Goal: Transaction & Acquisition: Purchase product/service

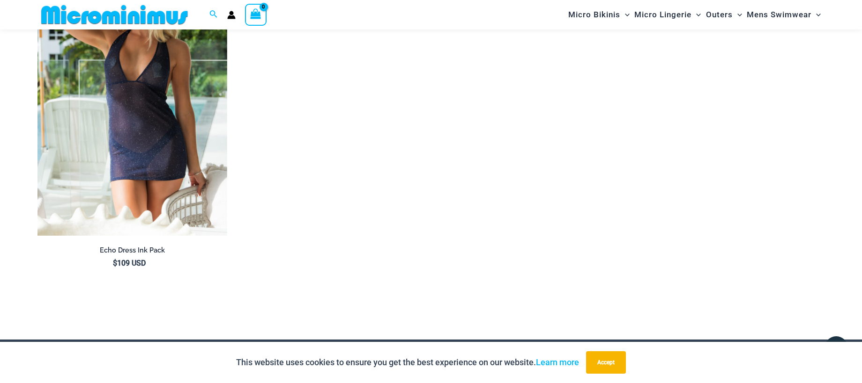
scroll to position [3363, 0]
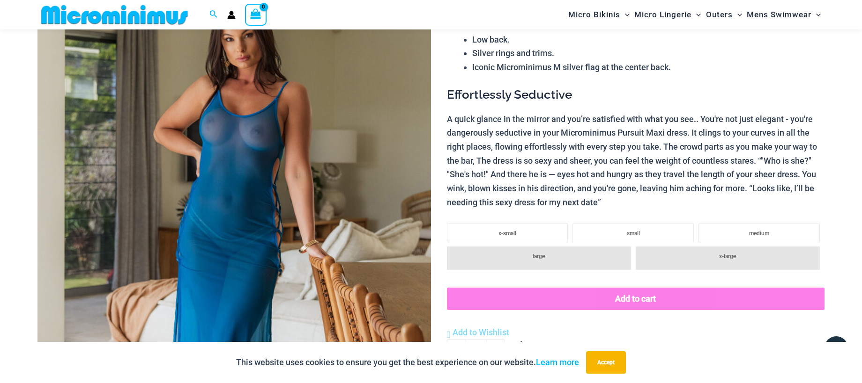
scroll to position [132, 0]
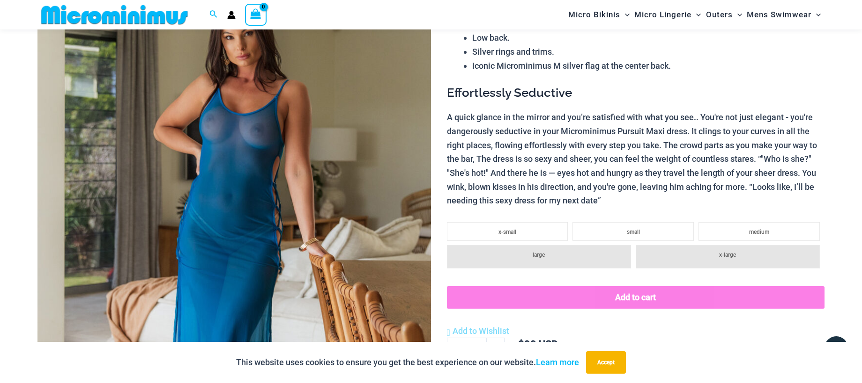
click at [267, 185] on img at bounding box center [233, 249] width 393 height 590
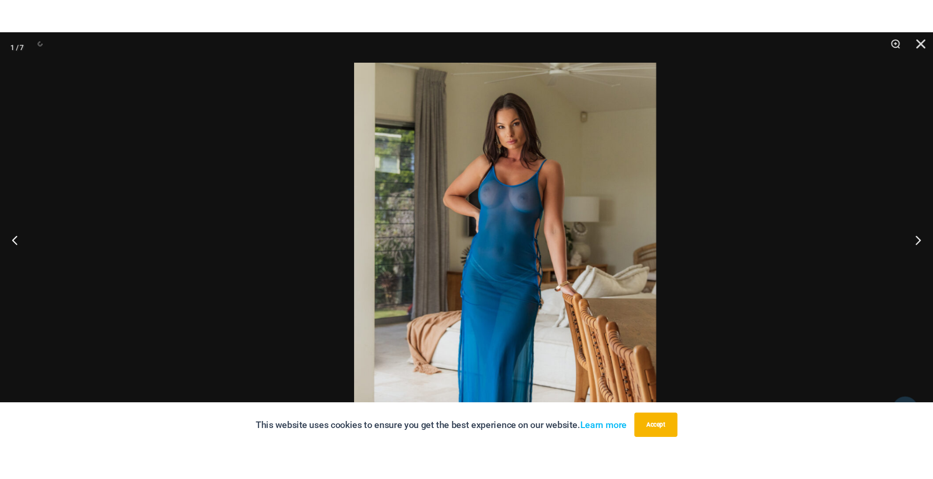
scroll to position [102, 0]
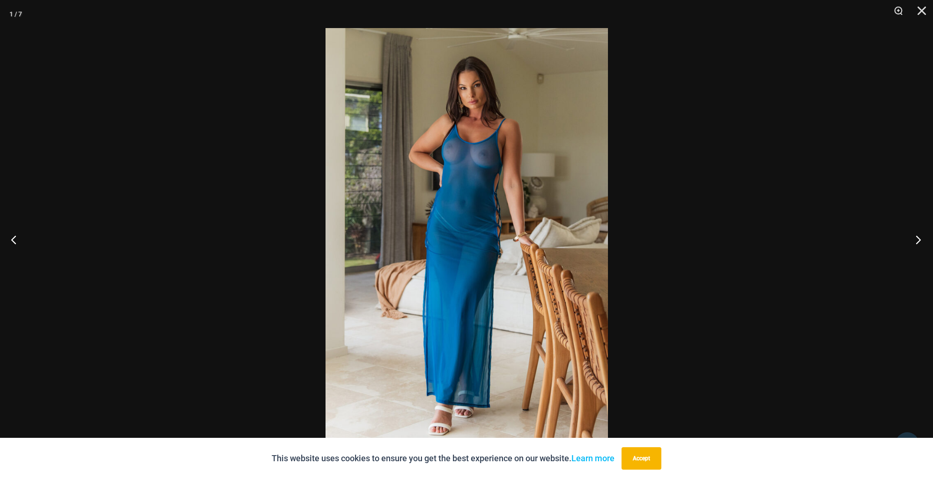
click at [861, 243] on button "Next" at bounding box center [915, 239] width 35 height 47
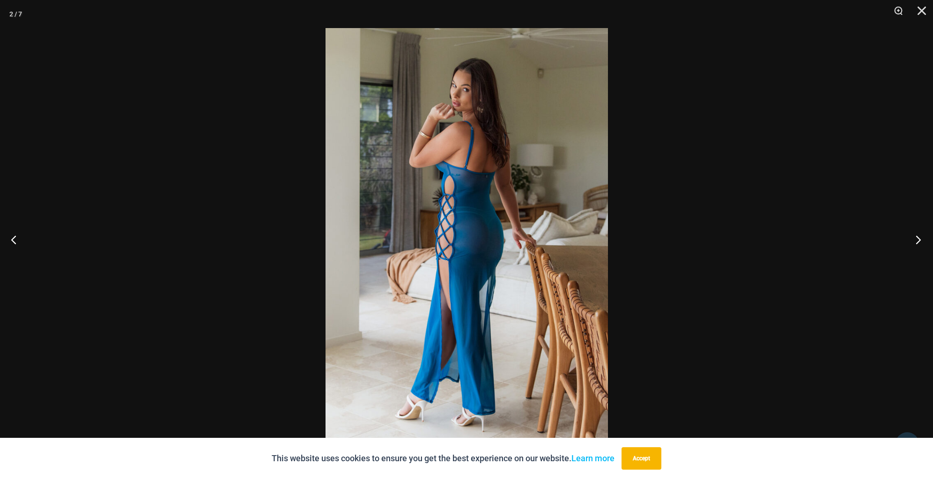
click at [861, 243] on button "Next" at bounding box center [915, 239] width 35 height 47
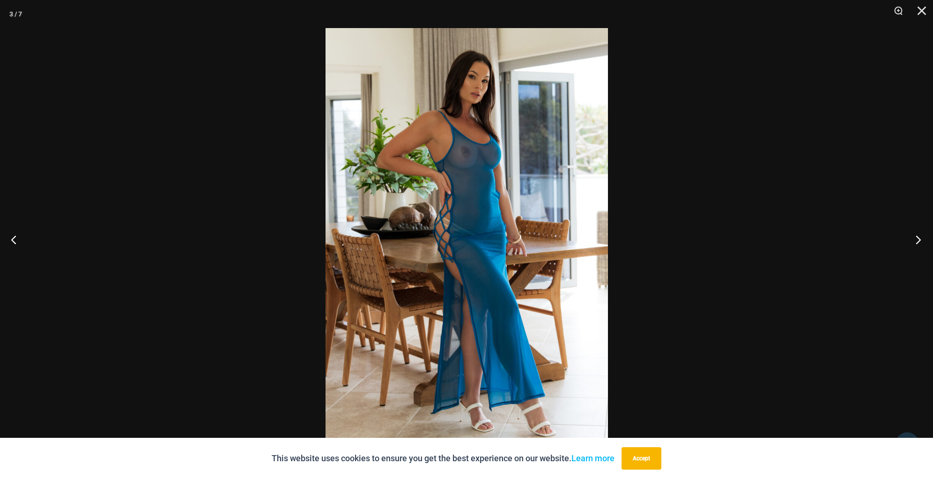
click at [861, 243] on button "Next" at bounding box center [915, 239] width 35 height 47
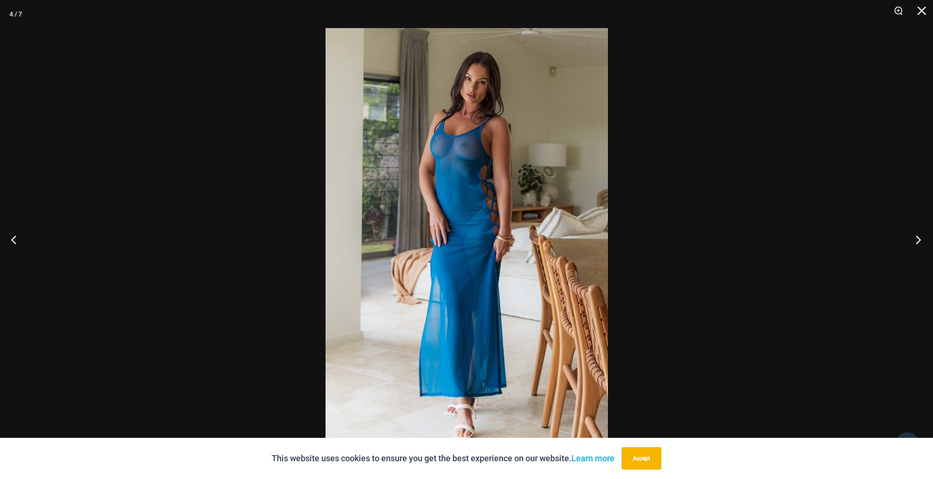
click at [861, 243] on button "Next" at bounding box center [915, 239] width 35 height 47
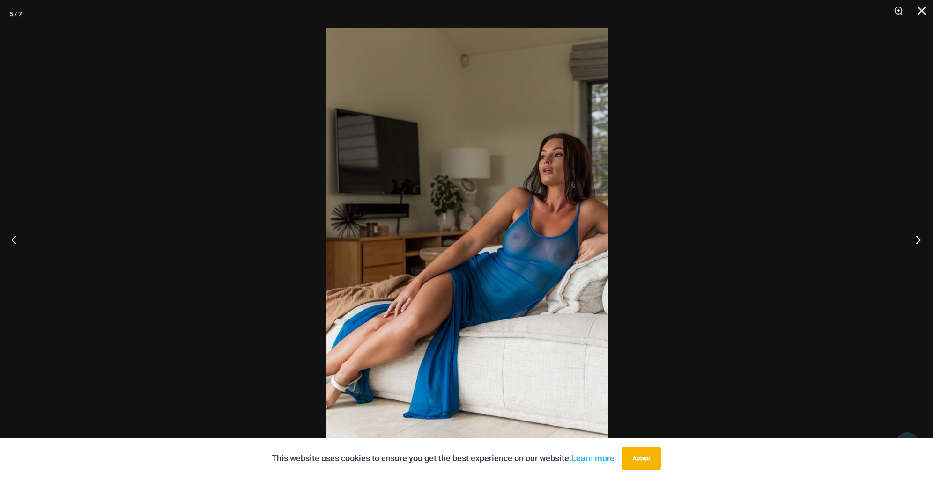
click at [861, 243] on button "Next" at bounding box center [915, 239] width 35 height 47
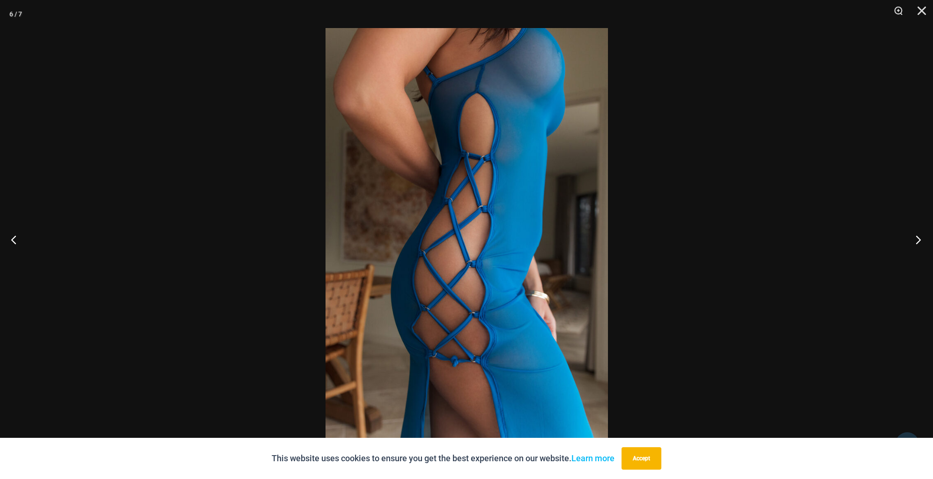
click at [861, 243] on button "Next" at bounding box center [915, 239] width 35 height 47
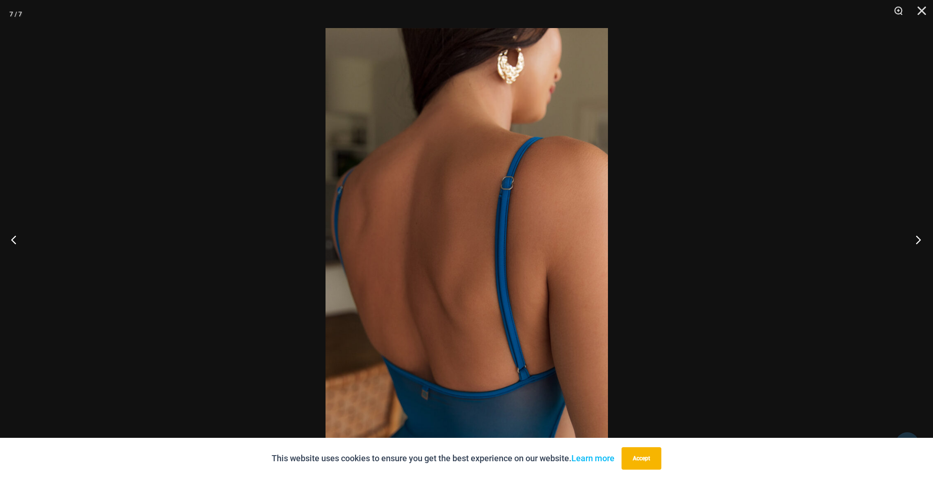
click at [861, 243] on button "Next" at bounding box center [915, 239] width 35 height 47
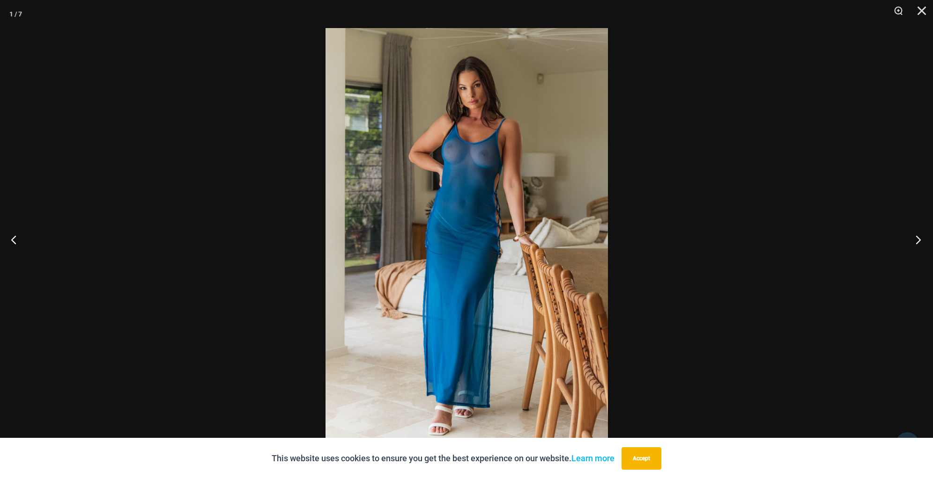
click at [861, 241] on button "Next" at bounding box center [915, 239] width 35 height 47
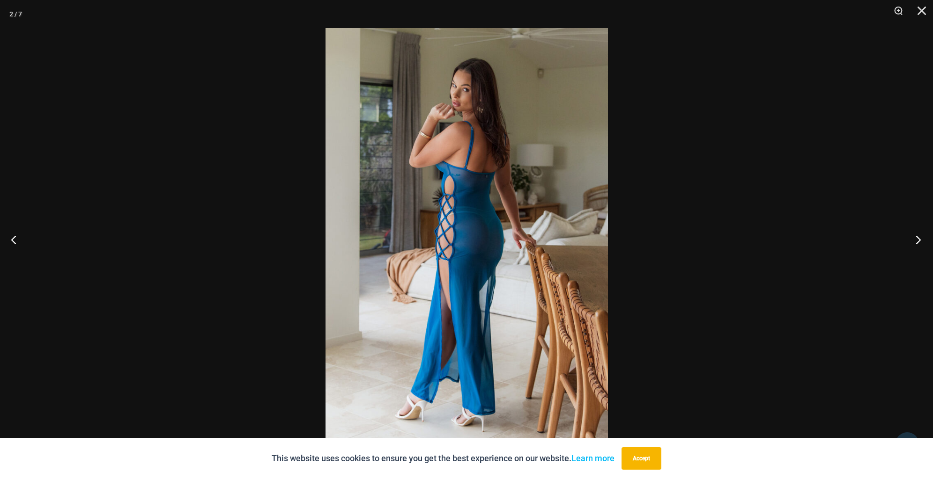
click at [861, 241] on button "Next" at bounding box center [915, 239] width 35 height 47
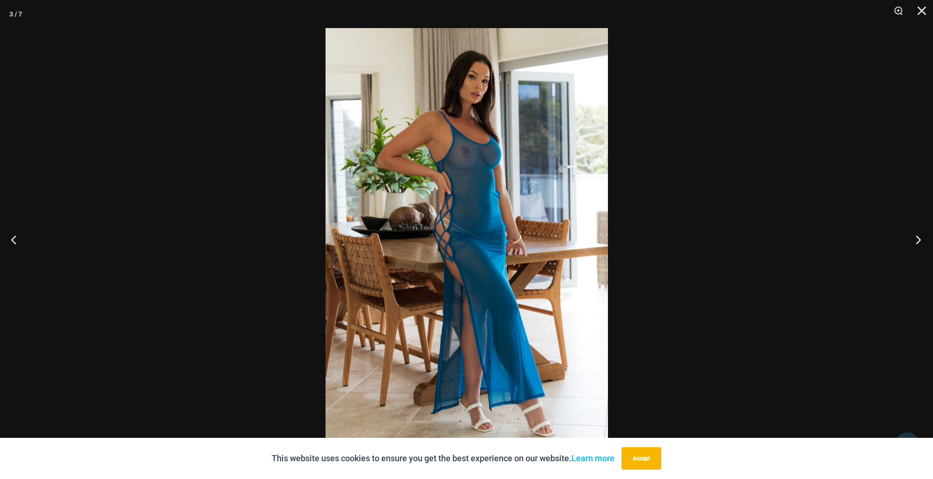
click at [861, 241] on button "Next" at bounding box center [915, 239] width 35 height 47
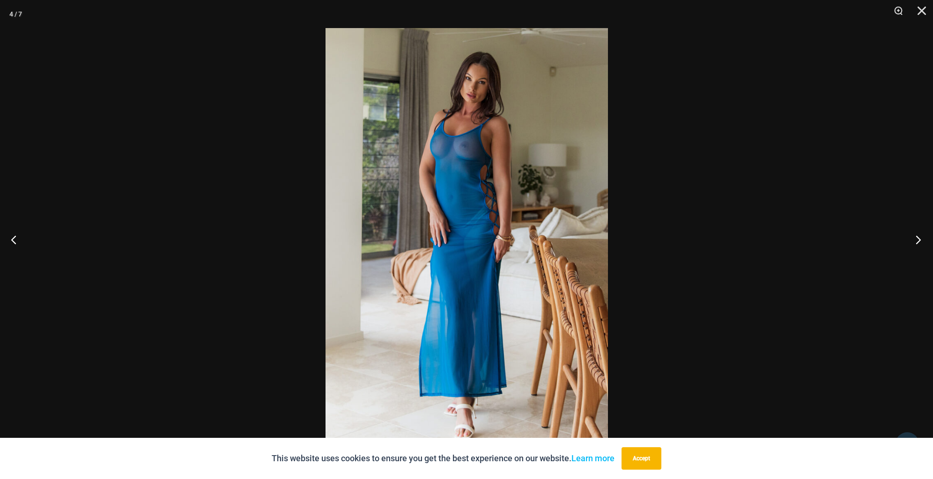
click at [861, 241] on button "Next" at bounding box center [915, 239] width 35 height 47
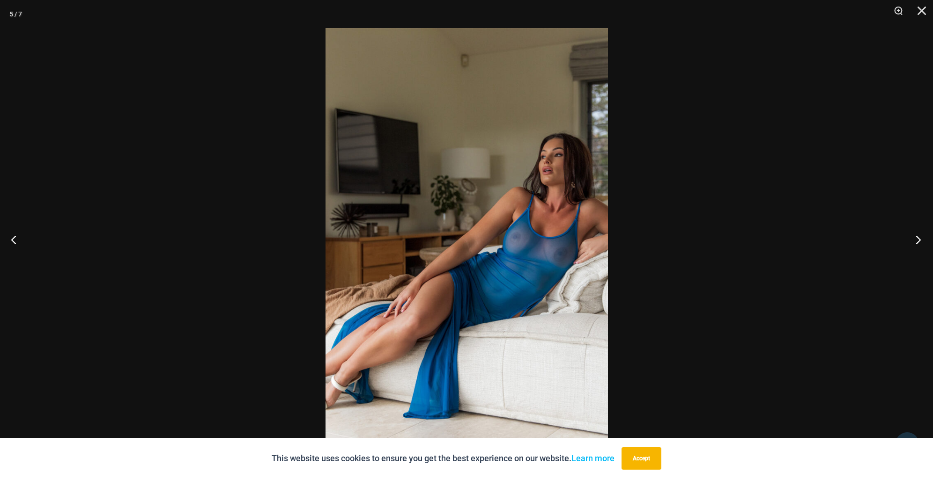
click at [861, 240] on button "Next" at bounding box center [915, 239] width 35 height 47
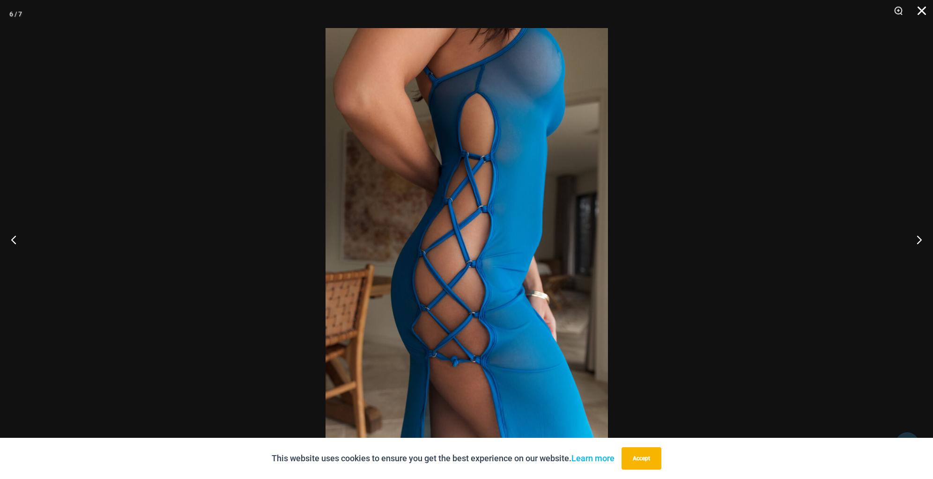
click at [861, 11] on button "Close" at bounding box center [918, 14] width 23 height 28
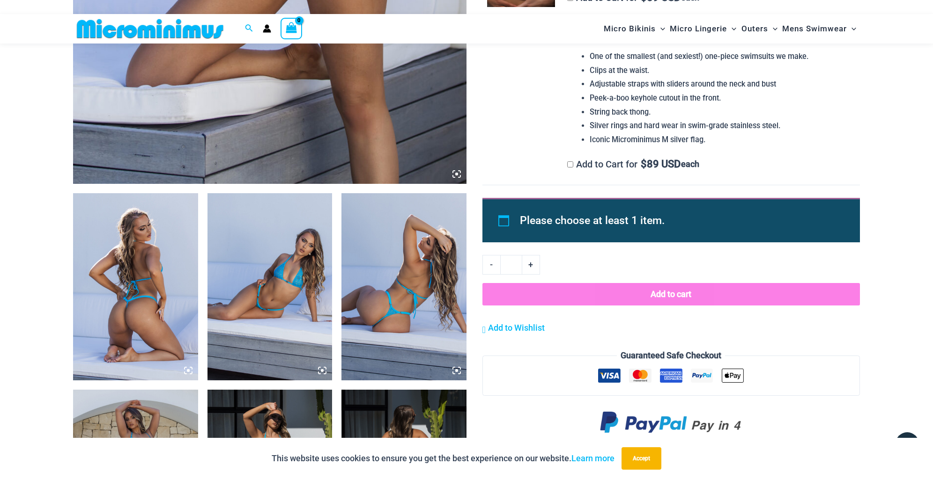
scroll to position [553, 0]
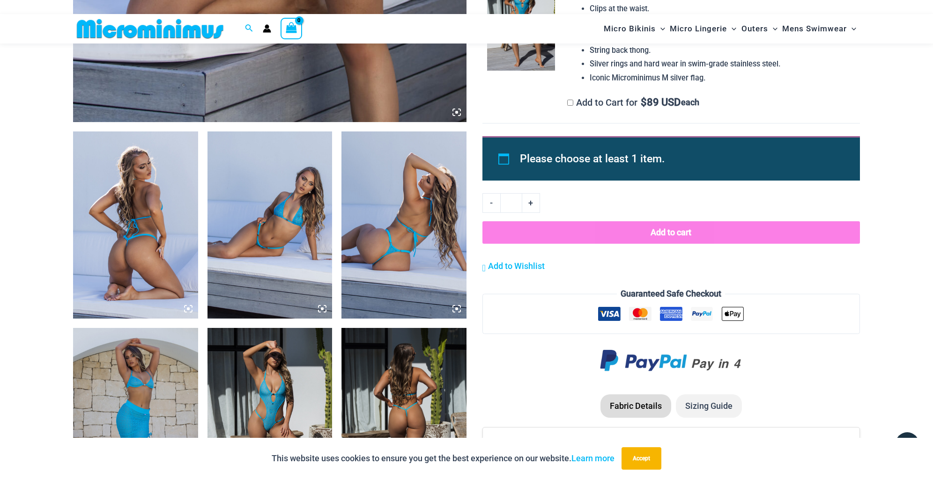
click at [383, 247] on img at bounding box center [403, 225] width 125 height 187
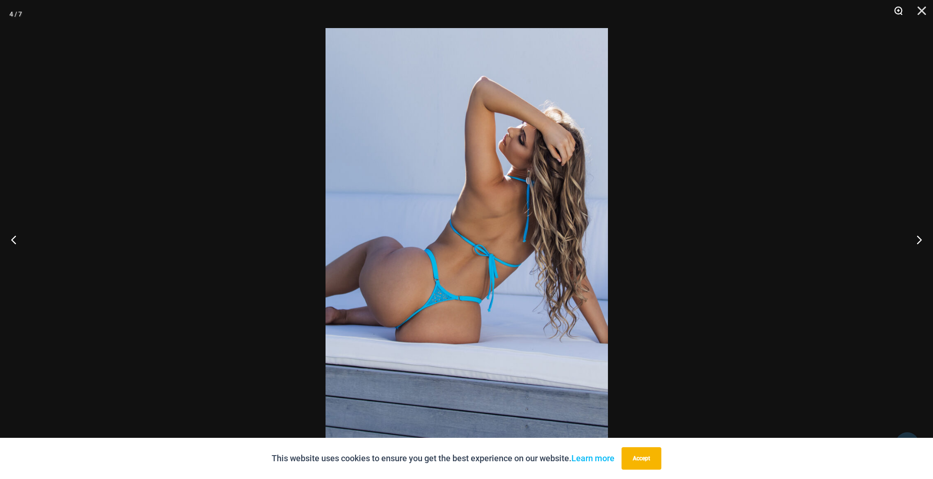
click at [861, 11] on button "Zoom" at bounding box center [894, 14] width 23 height 28
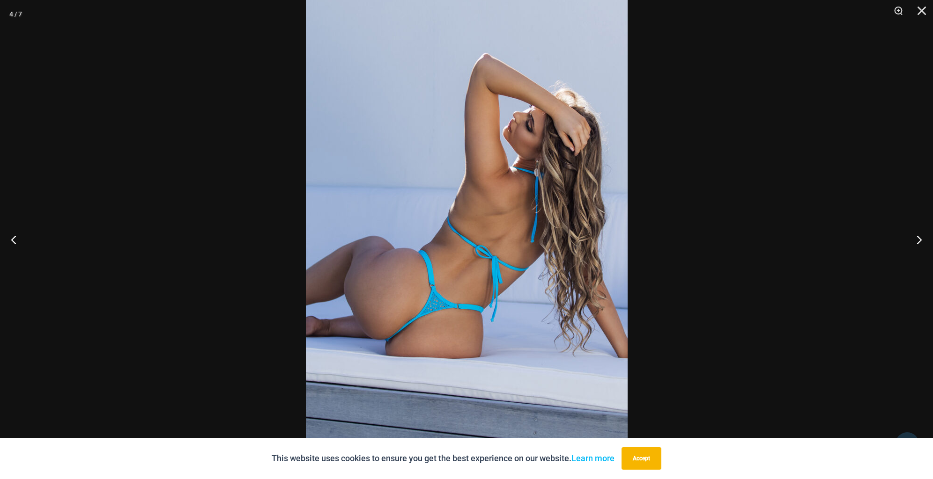
click at [444, 307] on img at bounding box center [467, 240] width 322 height 482
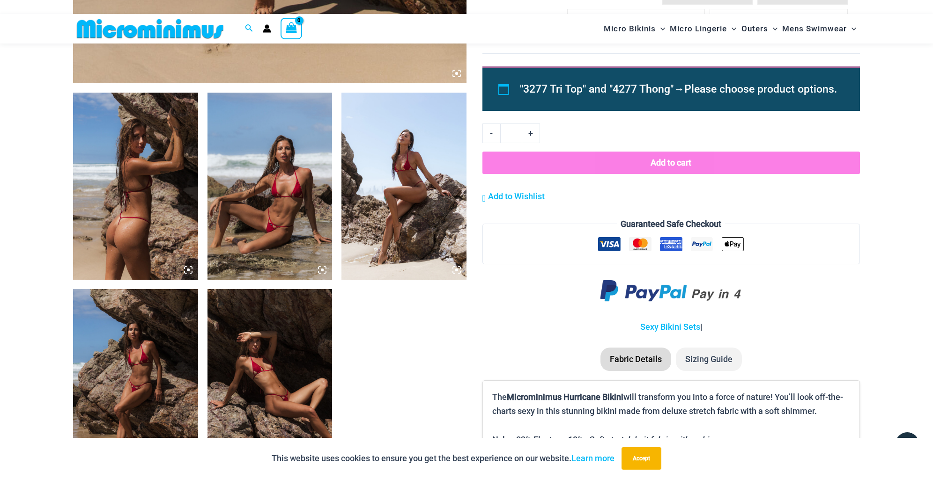
scroll to position [600, 0]
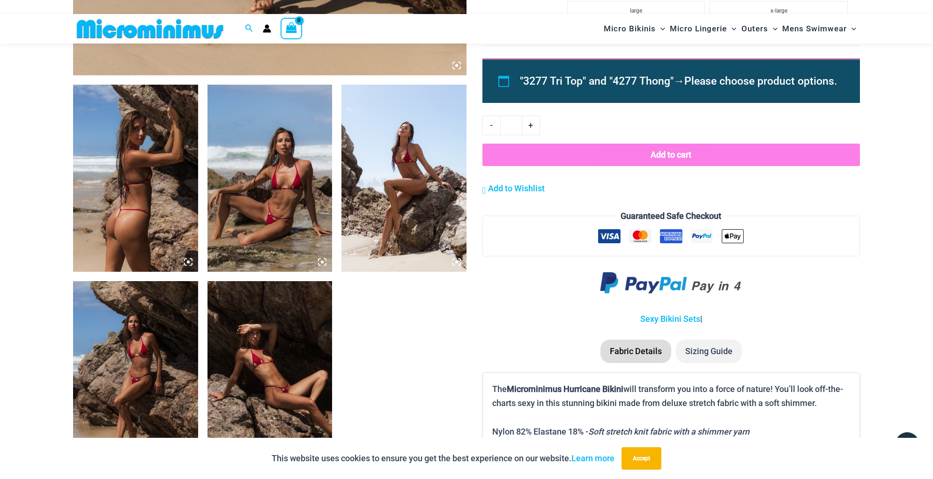
click at [95, 142] on img at bounding box center [135, 178] width 125 height 187
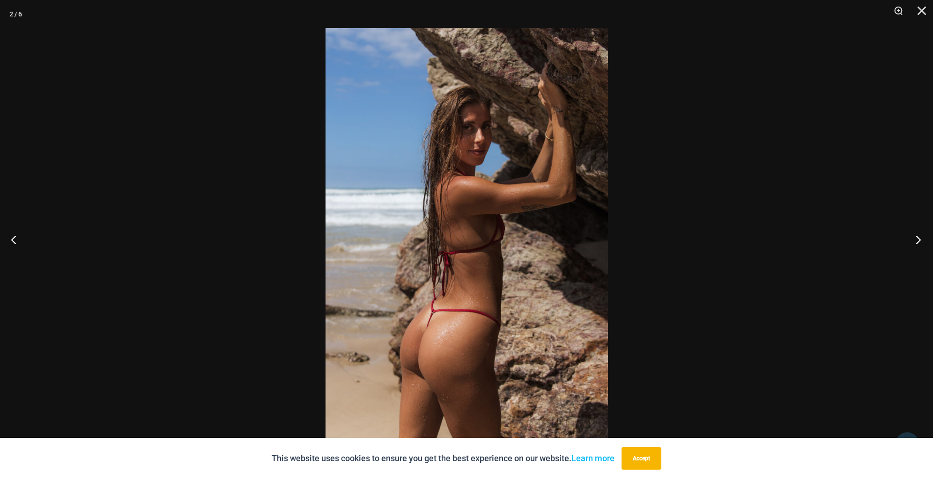
click at [861, 237] on button "Next" at bounding box center [915, 239] width 35 height 47
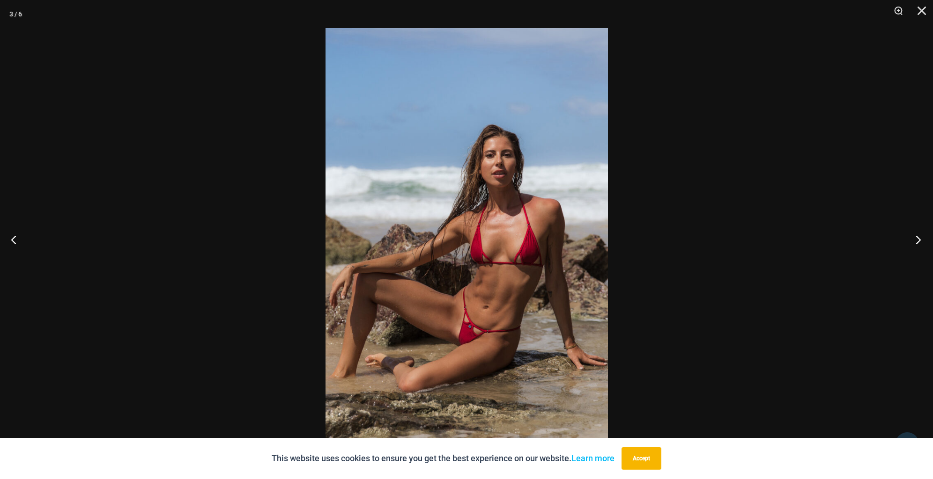
click at [861, 237] on button "Next" at bounding box center [915, 239] width 35 height 47
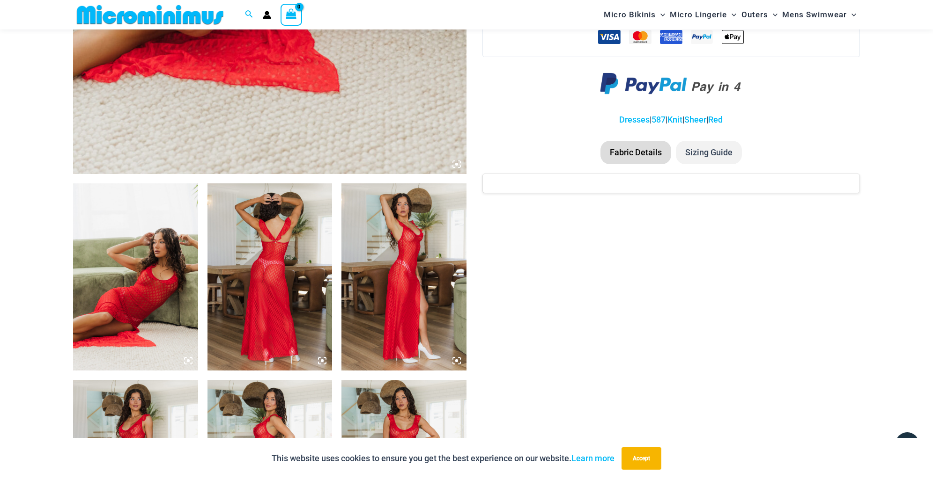
scroll to position [553, 0]
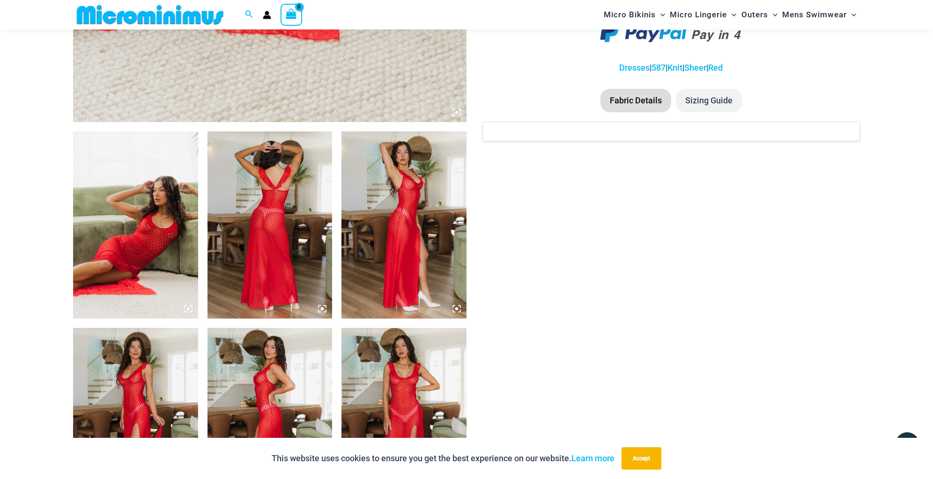
click at [243, 241] on img at bounding box center [269, 225] width 125 height 187
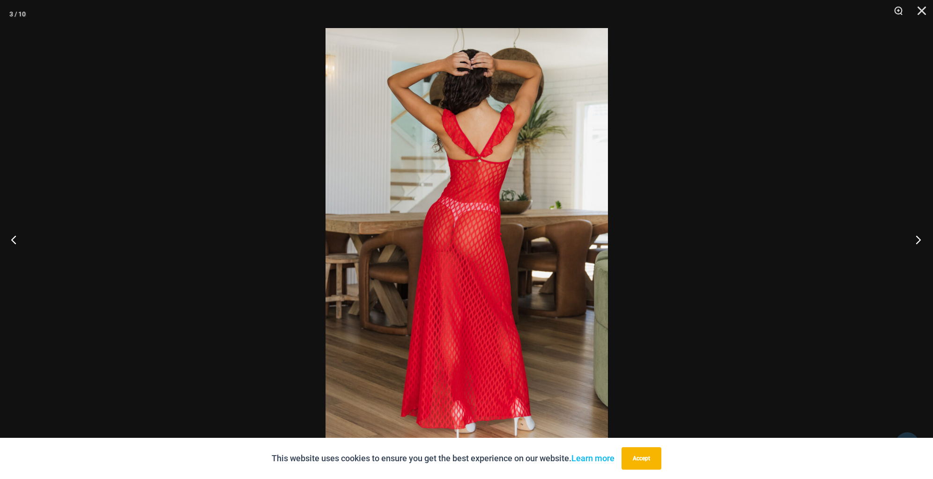
click at [861, 243] on button "Next" at bounding box center [915, 239] width 35 height 47
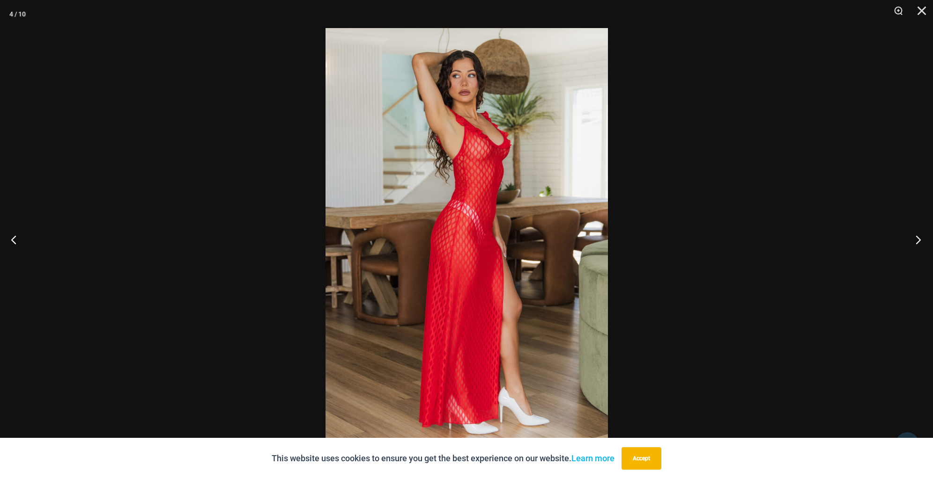
click at [861, 243] on button "Next" at bounding box center [915, 239] width 35 height 47
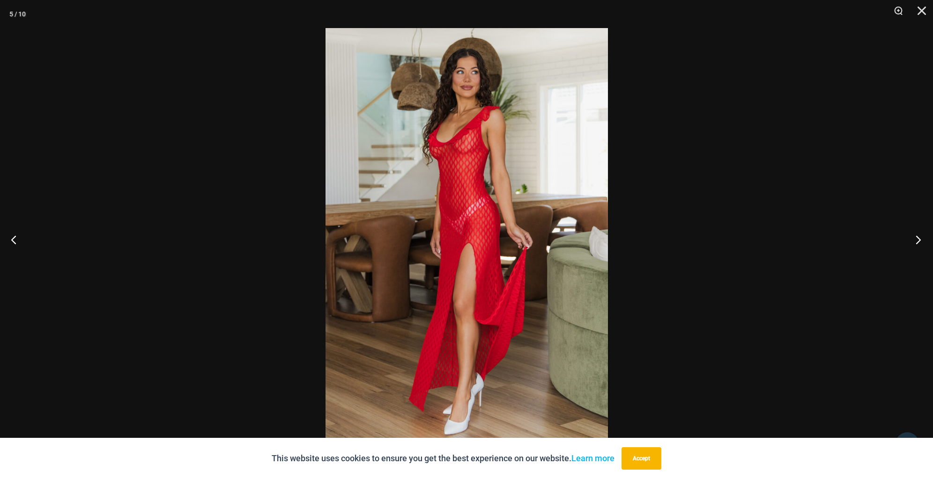
click at [861, 243] on button "Next" at bounding box center [915, 239] width 35 height 47
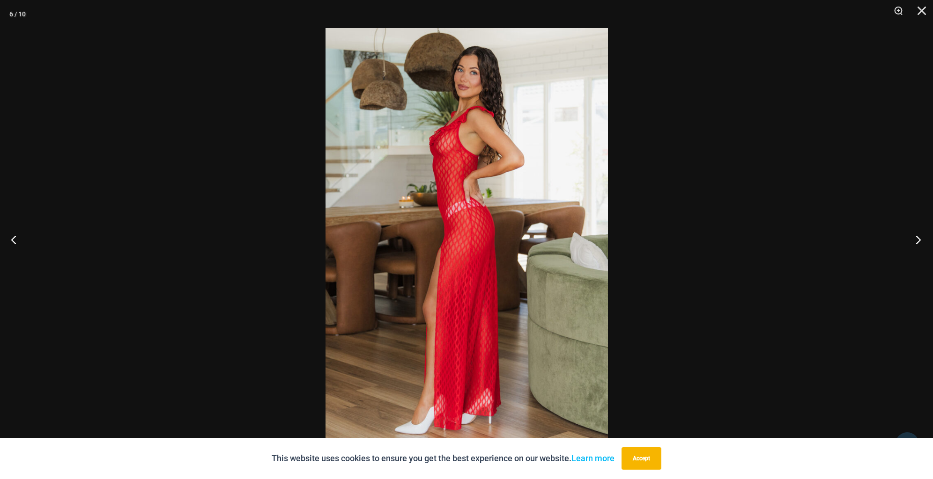
click at [861, 243] on button "Next" at bounding box center [915, 239] width 35 height 47
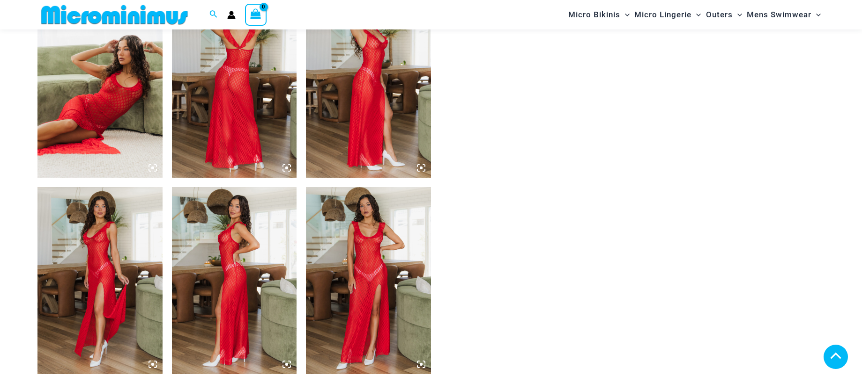
scroll to position [694, 0]
click at [216, 116] on img at bounding box center [234, 84] width 125 height 187
click at [258, 137] on img at bounding box center [234, 84] width 125 height 187
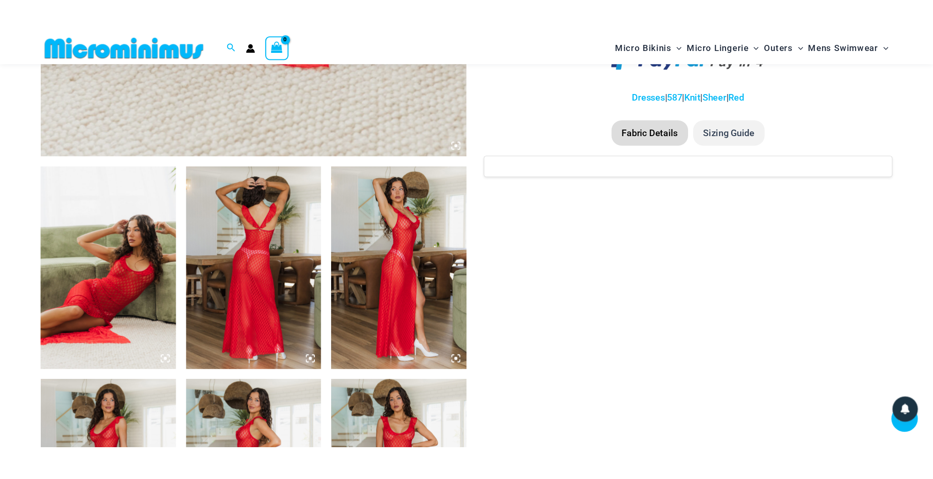
scroll to position [553, 0]
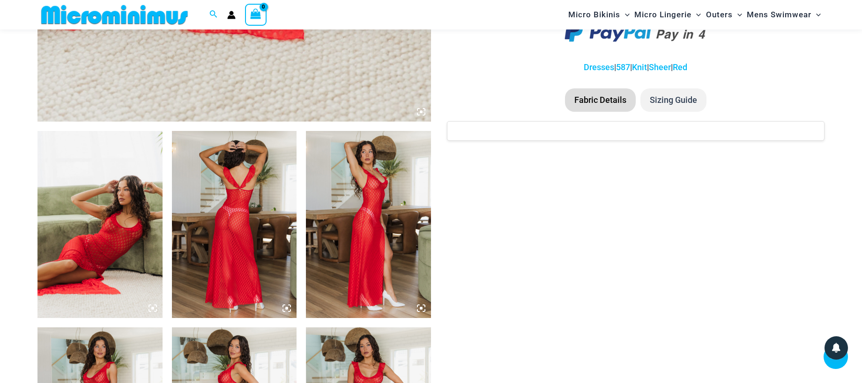
click at [75, 180] on img at bounding box center [99, 224] width 125 height 187
